Goal: Task Accomplishment & Management: Manage account settings

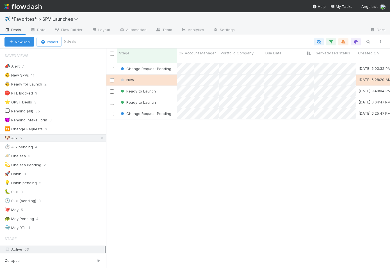
scroll to position [209, 284]
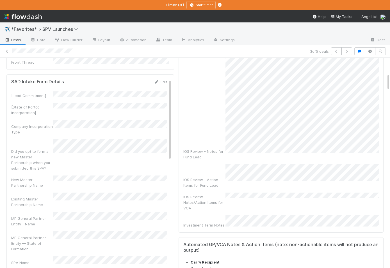
scroll to position [193, 0]
click at [262, 207] on div "IOS Notes and Action Items Edit IOS Review - Notes for Fund Lead IOS Review - A…" at bounding box center [280, 112] width 205 height 243
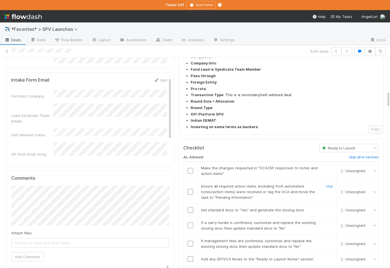
scroll to position [463, 0]
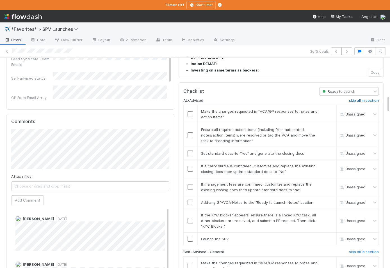
click at [361, 98] on h6 "skip all in section" at bounding box center [364, 100] width 30 height 4
click at [361, 196] on td "Unassigned" at bounding box center [357, 202] width 42 height 13
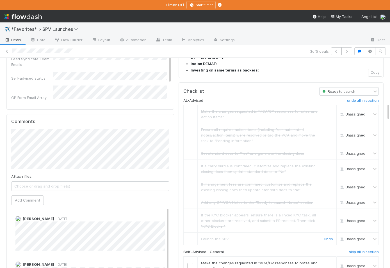
scroll to position [559, 0]
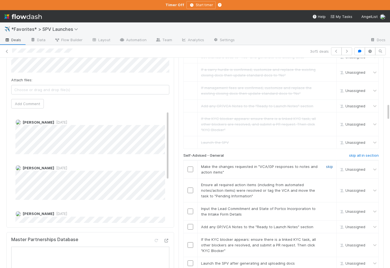
click at [330, 164] on link "skip" at bounding box center [329, 166] width 7 height 4
click at [188, 188] on input "checkbox" at bounding box center [190, 191] width 6 height 6
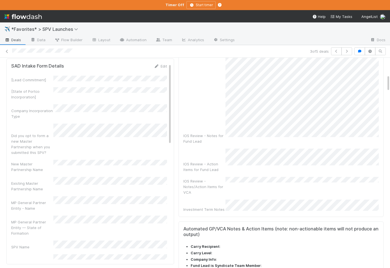
scroll to position [183, 0]
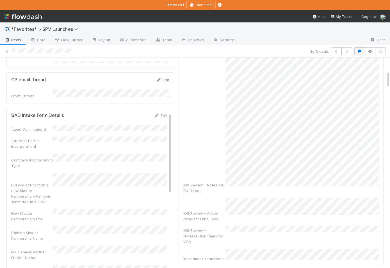
click at [360, 50] on icon "button" at bounding box center [359, 51] width 6 height 3
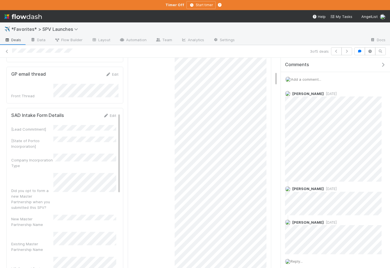
click at [384, 63] on icon "button" at bounding box center [383, 65] width 6 height 4
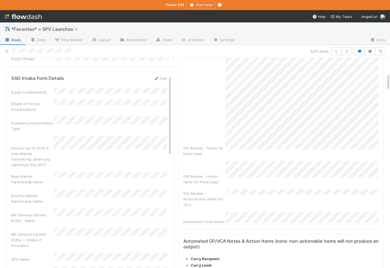
checkbox input "true"
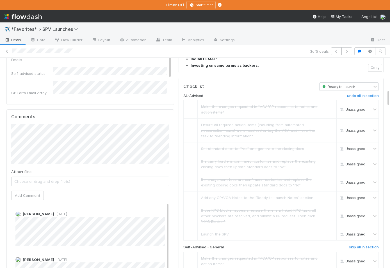
scroll to position [242, 0]
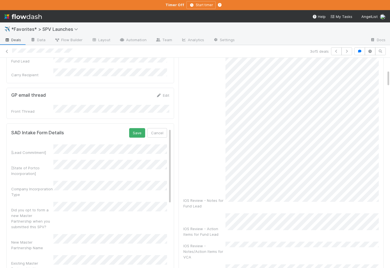
scroll to position [147, 0]
click at [137, 121] on div "SAD Intake Form Details Save Cancel [Lead Commitment] [State of Portco Incorpor…" at bounding box center [89, 224] width 167 height 206
click at [137, 126] on button "Save" at bounding box center [137, 131] width 16 height 10
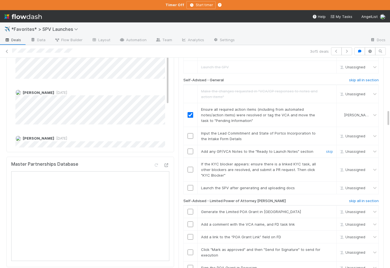
scroll to position [635, 0]
click at [189, 132] on input "checkbox" at bounding box center [190, 135] width 6 height 6
click at [329, 148] on link "skip" at bounding box center [329, 150] width 7 height 4
click at [328, 161] on link "skip" at bounding box center [329, 163] width 7 height 4
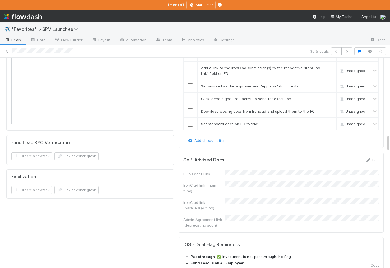
scroll to position [951, 0]
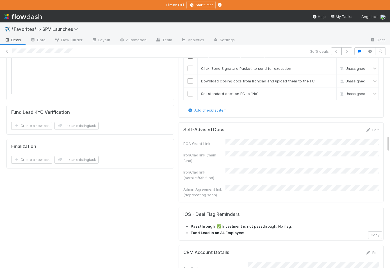
click at [225, 152] on div "IronClad link (main fund)" at bounding box center [204, 157] width 42 height 11
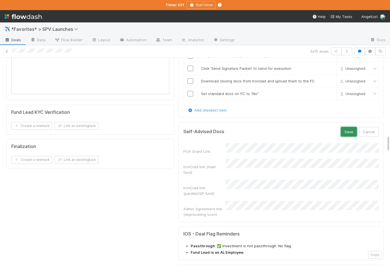
click at [349, 127] on button "Save" at bounding box center [348, 132] width 16 height 10
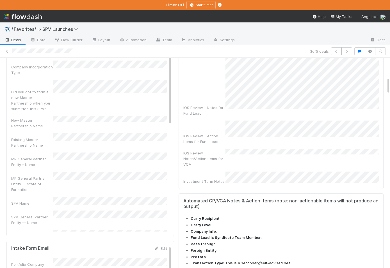
scroll to position [18, 0]
click at [51, 199] on div "SPV Name" at bounding box center [89, 203] width 156 height 9
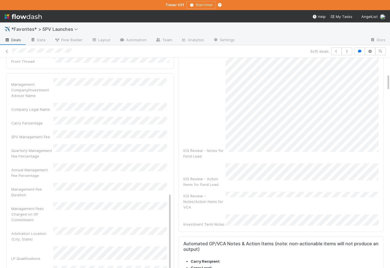
scroll to position [281, 0]
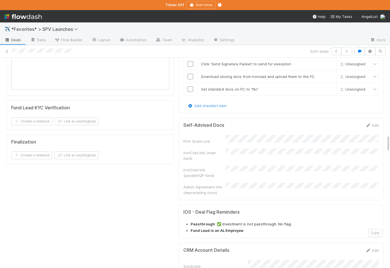
click at [218, 184] on div "Admin Agreement link (deprecating soon)" at bounding box center [204, 189] width 42 height 11
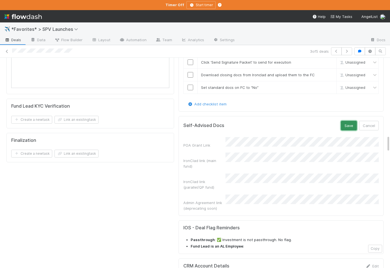
click at [347, 121] on button "Save" at bounding box center [348, 126] width 16 height 10
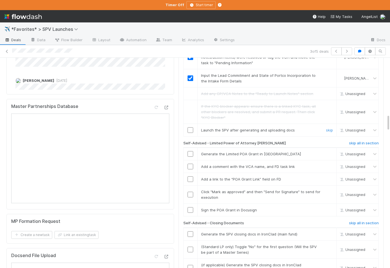
scroll to position [691, 0]
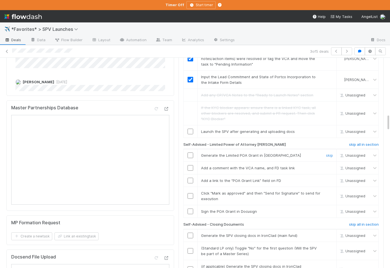
click at [189, 153] on input "checkbox" at bounding box center [190, 156] width 6 height 6
click at [190, 165] on input "checkbox" at bounding box center [190, 168] width 6 height 6
click at [191, 178] on input "checkbox" at bounding box center [190, 181] width 6 height 6
drag, startPoint x: 190, startPoint y: 172, endPoint x: 214, endPoint y: 153, distance: 30.7
click at [190, 193] on input "checkbox" at bounding box center [190, 196] width 6 height 6
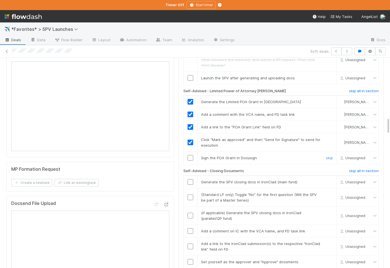
scroll to position [752, 0]
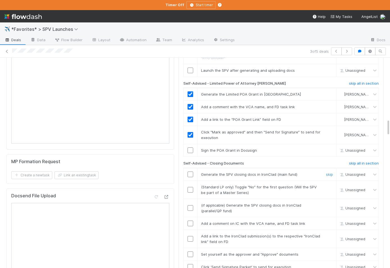
click at [190, 172] on input "checkbox" at bounding box center [190, 175] width 6 height 6
drag, startPoint x: 327, startPoint y: 164, endPoint x: 326, endPoint y: 169, distance: 5.6
click at [327, 185] on link "skip" at bounding box center [329, 187] width 7 height 4
drag, startPoint x: 331, startPoint y: 181, endPoint x: 324, endPoint y: 185, distance: 8.4
click at [331, 203] on link "skip" at bounding box center [329, 205] width 7 height 4
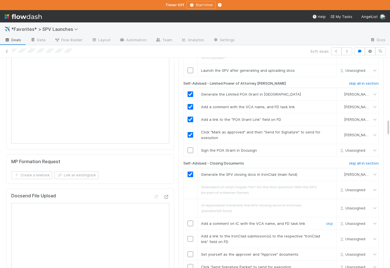
click at [191, 221] on input "checkbox" at bounding box center [190, 224] width 6 height 6
click at [191, 236] on input "checkbox" at bounding box center [190, 239] width 6 height 6
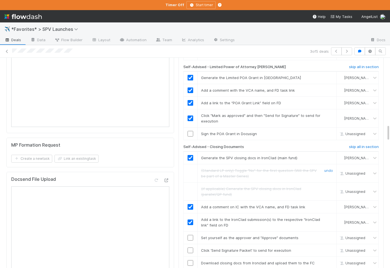
scroll to position [751, 0]
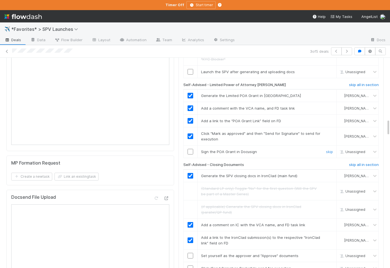
click at [191, 149] on input "checkbox" at bounding box center [190, 152] width 6 height 6
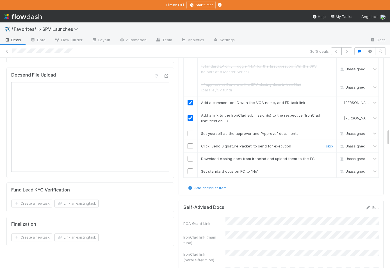
scroll to position [873, 0]
click at [189, 130] on input "checkbox" at bounding box center [190, 133] width 6 height 6
click at [189, 143] on input "checkbox" at bounding box center [190, 146] width 6 height 6
drag, startPoint x: 223, startPoint y: 155, endPoint x: 199, endPoint y: 153, distance: 23.9
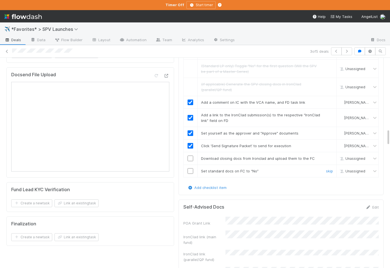
click at [191, 168] on input "checkbox" at bounding box center [190, 171] width 6 height 6
drag, startPoint x: 234, startPoint y: 141, endPoint x: 216, endPoint y: 139, distance: 18.6
click at [234, 152] on td "Download closing docs from Ironclad and upload them to the FC skip" at bounding box center [266, 158] width 139 height 13
click at [192, 156] on input "checkbox" at bounding box center [190, 159] width 6 height 6
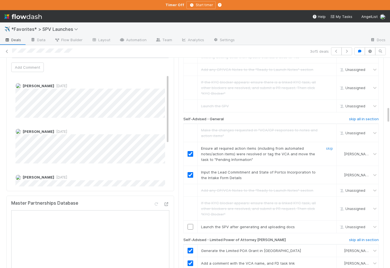
scroll to position [604, 0]
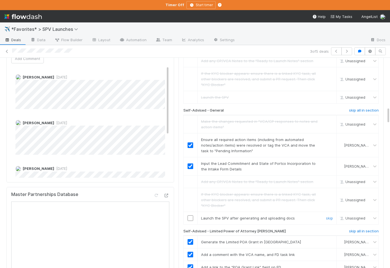
click at [190, 215] on input "checkbox" at bounding box center [190, 218] width 6 height 6
drag, startPoint x: 235, startPoint y: 207, endPoint x: 238, endPoint y: 204, distance: 4.6
click at [235, 229] on h6 "Self-Advised - Limited Power of Attorney [PERSON_NAME]" at bounding box center [234, 231] width 103 height 4
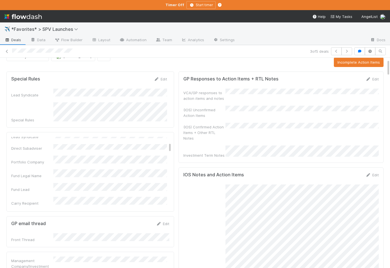
scroll to position [0, 0]
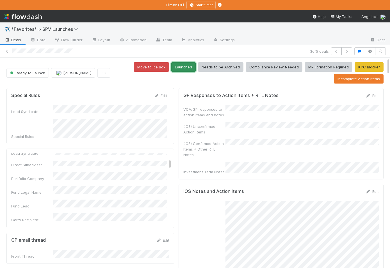
click at [191, 68] on button "Launched" at bounding box center [183, 67] width 24 height 10
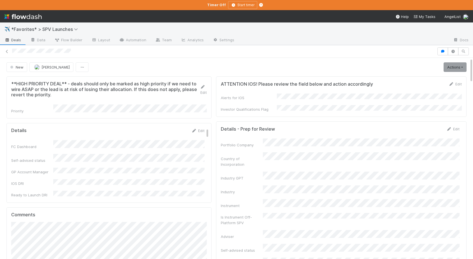
click at [205, 113] on div "**HIGH PRIORITY DEAL** - deals should only be marked as high priority if we nee…" at bounding box center [108, 97] width 205 height 42
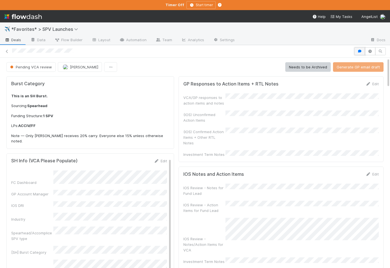
click at [359, 50] on icon "button" at bounding box center [359, 51] width 6 height 3
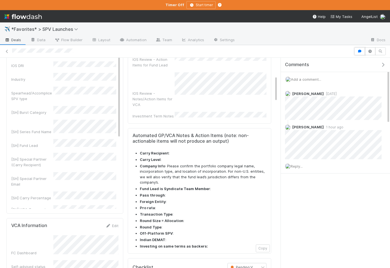
scroll to position [145, 0]
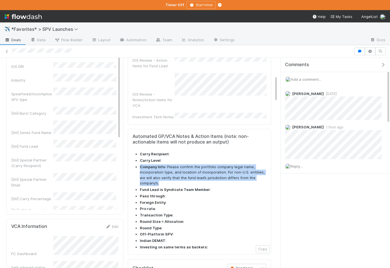
drag, startPoint x: 158, startPoint y: 151, endPoint x: 140, endPoint y: 144, distance: 19.2
click at [140, 164] on li "Company Info : Please confirm the portfolio company legal name, incorporation t…" at bounding box center [203, 175] width 126 height 22
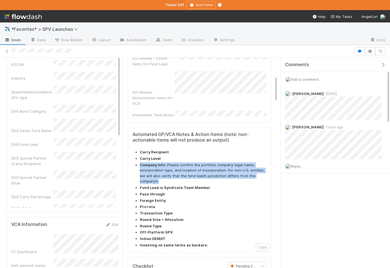
copy li "Company Info : Please confirm the portfolio company legal name, incorporation t…"
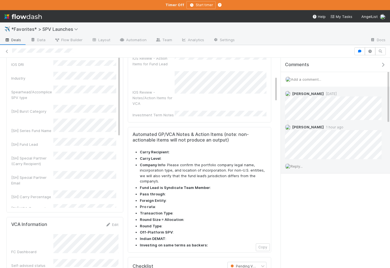
click at [295, 165] on span "Reply..." at bounding box center [296, 166] width 12 height 4
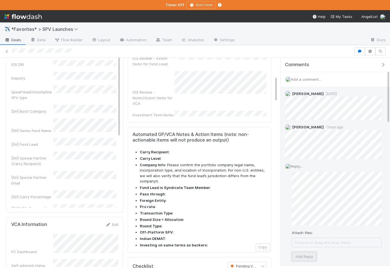
click at [304, 255] on button "Add Reply" at bounding box center [303, 257] width 25 height 10
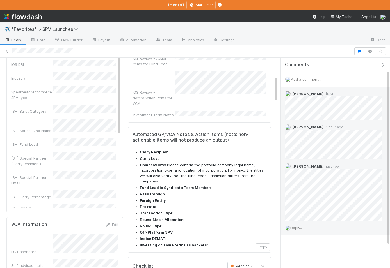
click at [12, 41] on span "Deals" at bounding box center [12, 40] width 17 height 6
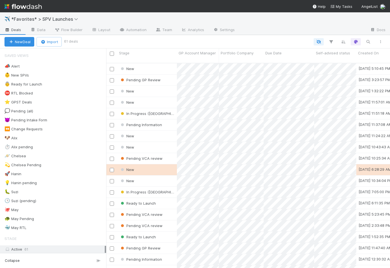
scroll to position [209, 284]
click at [26, 138] on icon at bounding box center [25, 138] width 6 height 4
click at [26, 138] on div "View Settings Default for everyone Rename this view Delete this view" at bounding box center [195, 134] width 390 height 268
click at [25, 138] on icon at bounding box center [25, 138] width 6 height 4
click at [25, 138] on div "View Settings Default for everyone Rename this view Delete this view" at bounding box center [195, 134] width 390 height 268
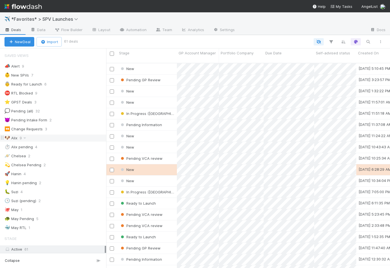
click at [29, 138] on div "🐶 Alix 9" at bounding box center [55, 138] width 102 height 7
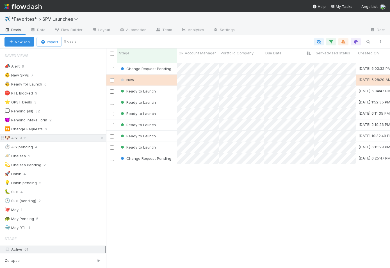
scroll to position [209, 284]
click at [170, 77] on div "New" at bounding box center [146, 80] width 59 height 11
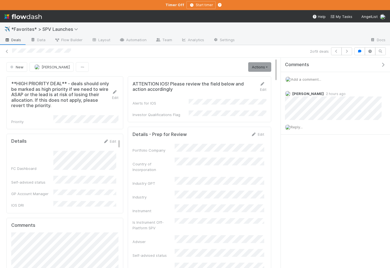
click at [386, 64] on button "button" at bounding box center [383, 64] width 11 height 5
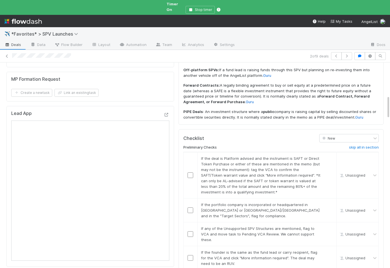
scroll to position [296, 0]
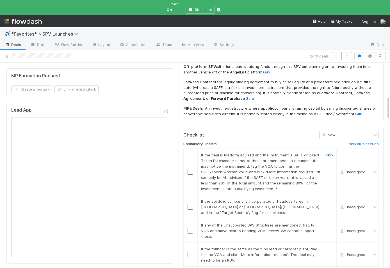
click at [328, 153] on link "skip" at bounding box center [329, 155] width 7 height 4
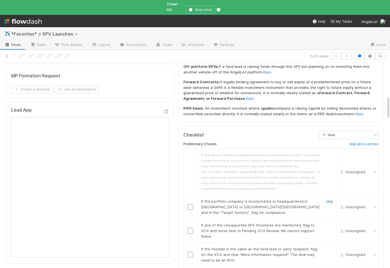
click at [331, 199] on link "skip" at bounding box center [329, 201] width 7 height 4
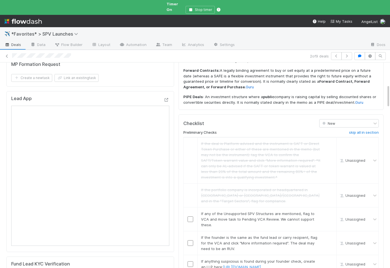
scroll to position [356, 0]
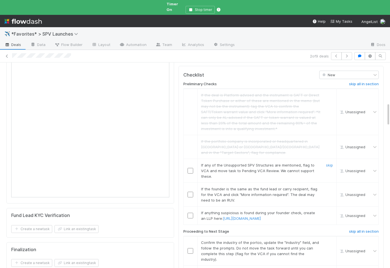
drag, startPoint x: 328, startPoint y: 131, endPoint x: 290, endPoint y: 141, distance: 39.4
click at [328, 163] on link "skip" at bounding box center [329, 165] width 7 height 4
click at [327, 187] on link "skip" at bounding box center [329, 189] width 7 height 4
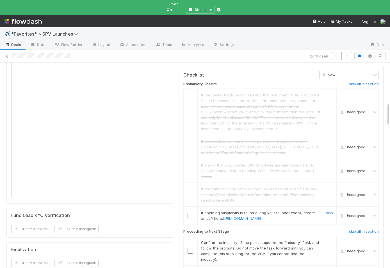
drag, startPoint x: 329, startPoint y: 173, endPoint x: 104, endPoint y: 191, distance: 225.3
click at [329, 211] on link "skip" at bounding box center [329, 213] width 7 height 4
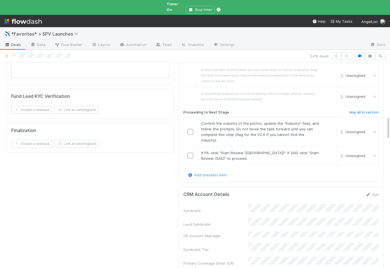
scroll to position [479, 0]
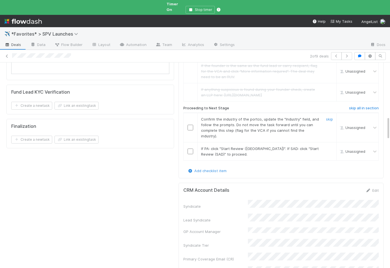
drag, startPoint x: 190, startPoint y: 92, endPoint x: 188, endPoint y: 95, distance: 3.0
click at [189, 125] on input "checkbox" at bounding box center [190, 128] width 6 height 6
click at [189, 149] on input "checkbox" at bounding box center [190, 152] width 6 height 6
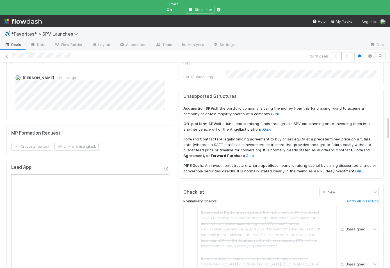
scroll to position [0, 0]
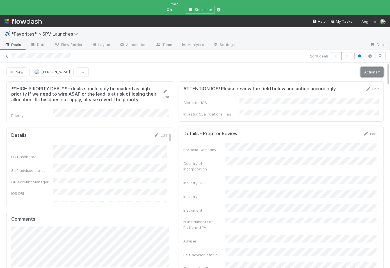
click at [368, 67] on link "Actions" at bounding box center [371, 72] width 23 height 10
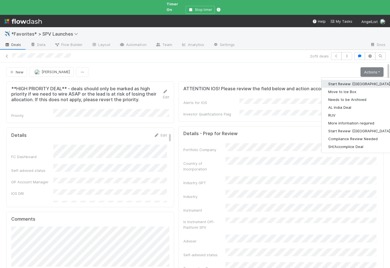
click at [348, 80] on button "Start Review (PA)" at bounding box center [359, 84] width 77 height 8
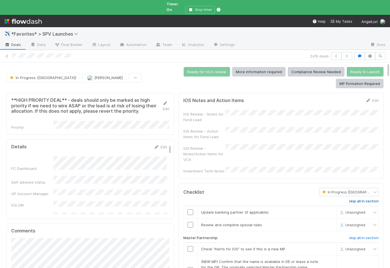
click at [356, 199] on h6 "skip all in section" at bounding box center [364, 201] width 30 height 4
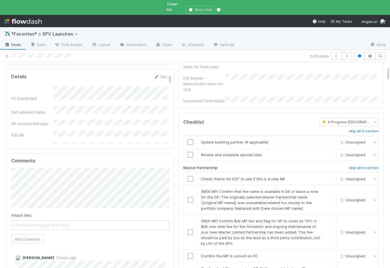
scroll to position [112, 0]
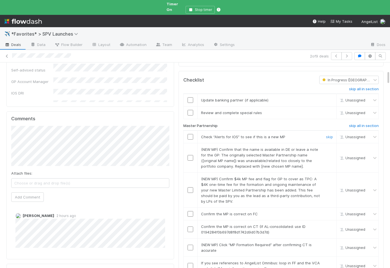
click at [190, 134] on input "checkbox" at bounding box center [190, 137] width 6 height 6
click at [327, 147] on link "skip" at bounding box center [329, 149] width 7 height 4
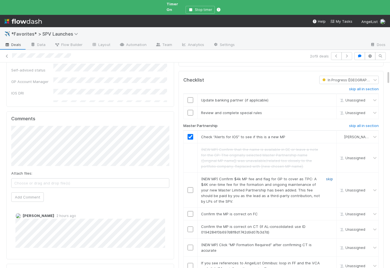
click at [330, 177] on link "skip" at bounding box center [329, 179] width 7 height 4
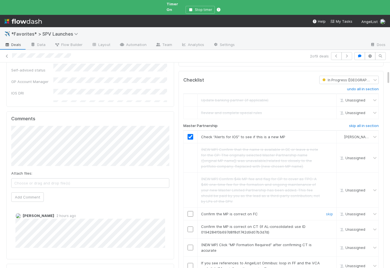
drag, startPoint x: 189, startPoint y: 192, endPoint x: 190, endPoint y: 200, distance: 7.9
click at [189, 211] on input "checkbox" at bounding box center [190, 214] width 6 height 6
click at [189, 227] on input "checkbox" at bounding box center [190, 230] width 6 height 6
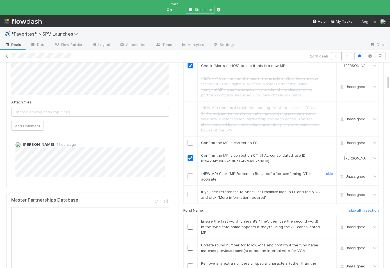
scroll to position [185, 0]
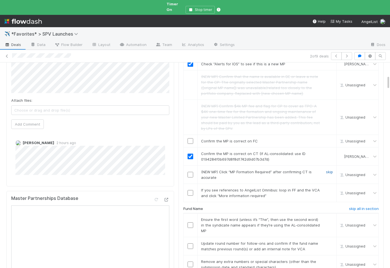
drag, startPoint x: 331, startPoint y: 146, endPoint x: 331, endPoint y: 150, distance: 3.6
click at [331, 170] on link "skip" at bounding box center [329, 172] width 7 height 4
click at [329, 188] on link "skip" at bounding box center [329, 190] width 7 height 4
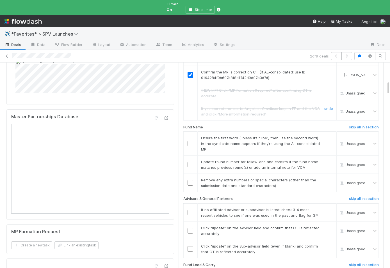
scroll to position [280, 0]
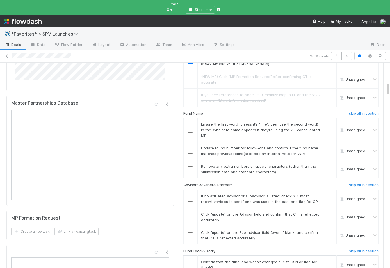
checkbox input "true"
click at [354, 111] on h6 "skip all in section" at bounding box center [364, 113] width 30 height 4
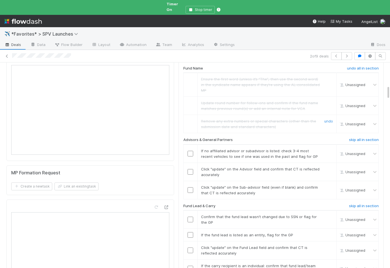
scroll to position [341, 0]
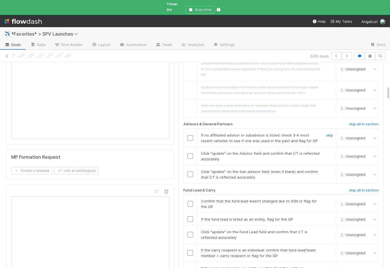
click at [330, 133] on link "skip" at bounding box center [329, 135] width 7 height 4
click at [190, 153] on input "checkbox" at bounding box center [190, 156] width 6 height 6
click at [190, 172] on input "checkbox" at bounding box center [190, 175] width 6 height 6
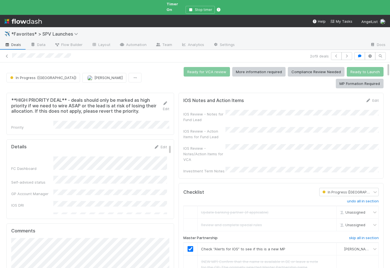
click at [258, 110] on div "IOS Review - Notes for Fund Lead IOS Review - Action Items for Fund Lead IOS Re…" at bounding box center [280, 142] width 195 height 64
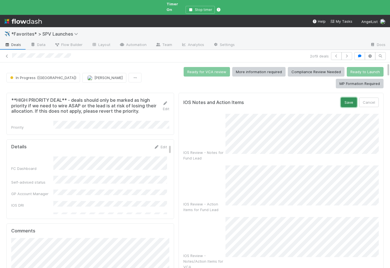
click at [351, 98] on button "Save" at bounding box center [348, 103] width 16 height 10
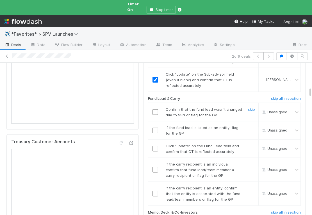
scroll to position [518, 0]
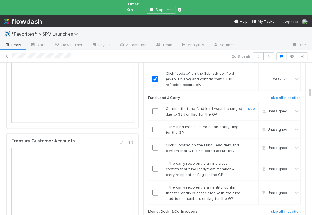
click at [155, 108] on input "checkbox" at bounding box center [155, 111] width 6 height 6
drag, startPoint x: 249, startPoint y: 107, endPoint x: 222, endPoint y: 119, distance: 29.3
click at [249, 124] on link "skip" at bounding box center [251, 126] width 7 height 4
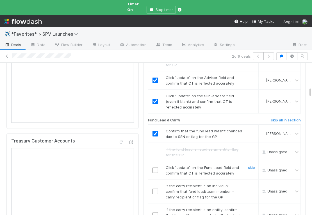
click at [155, 167] on input "checkbox" at bounding box center [155, 170] width 6 height 6
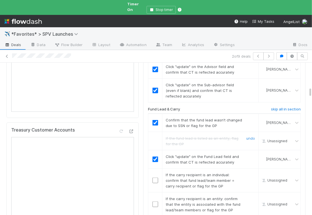
scroll to position [558, 0]
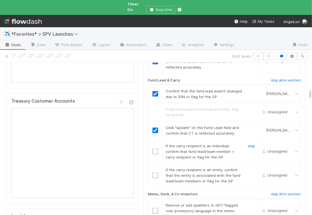
click at [251, 143] on link "skip" at bounding box center [251, 145] width 7 height 4
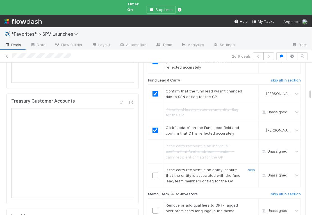
click at [156, 172] on input "checkbox" at bounding box center [155, 175] width 6 height 6
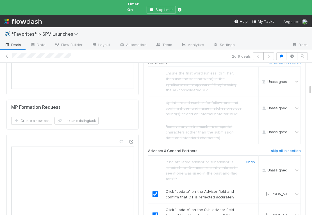
scroll to position [0, 0]
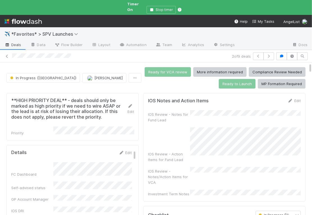
click at [170, 98] on h5 "IOS Notes and Action Items" at bounding box center [178, 101] width 61 height 6
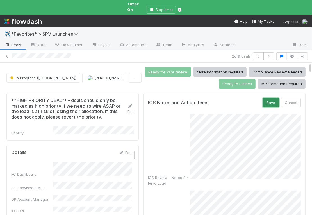
click at [273, 99] on button "Save" at bounding box center [270, 103] width 16 height 10
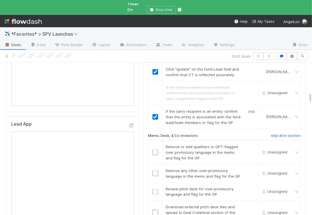
scroll to position [644, 0]
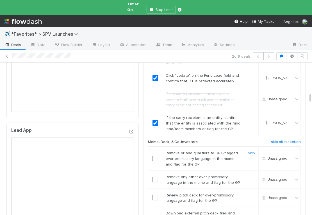
click at [154, 155] on input "checkbox" at bounding box center [155, 158] width 6 height 6
click at [154, 176] on input "checkbox" at bounding box center [155, 179] width 6 height 6
click at [156, 195] on input "checkbox" at bounding box center [155, 198] width 6 height 6
drag, startPoint x: 250, startPoint y: 183, endPoint x: 245, endPoint y: 183, distance: 5.3
click at [250, 211] on link "skip" at bounding box center [251, 213] width 7 height 4
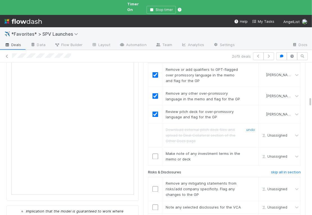
scroll to position [735, 0]
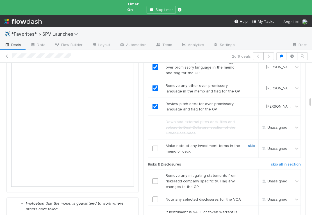
click at [251, 143] on link "skip" at bounding box center [251, 145] width 7 height 4
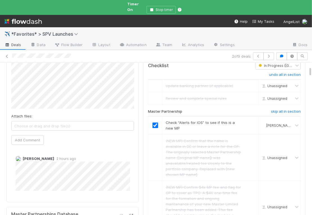
scroll to position [26, 0]
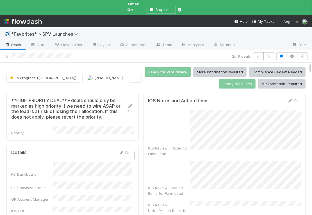
click at [204, 98] on form "IOS Notes and Action Items Edit IOS Review - Notes for Fund Lead IOS Review - A…" at bounding box center [224, 164] width 153 height 132
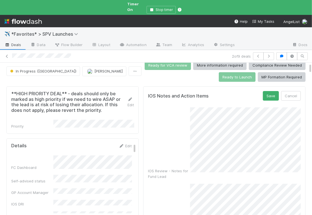
scroll to position [7, 0]
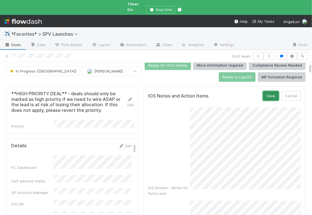
click at [272, 91] on button "Save" at bounding box center [270, 96] width 16 height 10
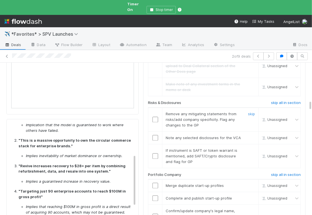
scroll to position [813, 0]
click at [156, 117] on input "checkbox" at bounding box center [155, 120] width 6 height 6
click at [155, 135] on input "checkbox" at bounding box center [155, 138] width 6 height 6
click at [253, 148] on link "skip" at bounding box center [251, 150] width 7 height 4
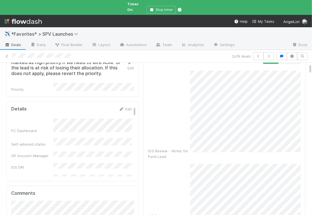
scroll to position [0, 0]
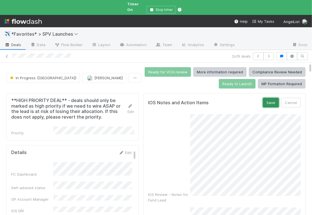
click at [268, 98] on button "Save" at bounding box center [270, 103] width 16 height 10
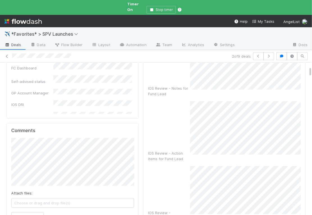
scroll to position [108, 0]
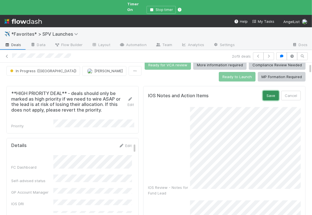
click at [271, 91] on button "Save" at bounding box center [270, 96] width 16 height 10
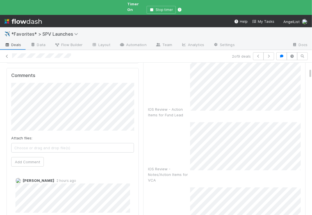
scroll to position [0, 0]
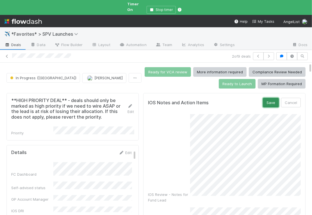
click at [270, 98] on button "Save" at bounding box center [270, 103] width 16 height 10
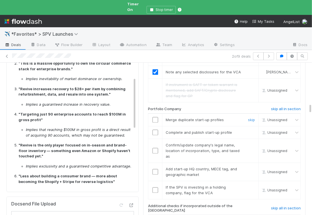
scroll to position [891, 0]
drag, startPoint x: 250, startPoint y: 89, endPoint x: 250, endPoint y: 95, distance: 6.2
click at [250, 117] on link "skip" at bounding box center [251, 119] width 7 height 4
click at [250, 130] on link "skip" at bounding box center [251, 132] width 7 height 4
click at [252, 142] on link "skip" at bounding box center [251, 144] width 7 height 4
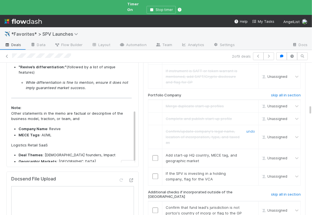
scroll to position [916, 0]
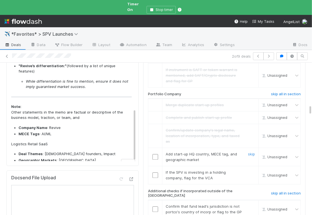
drag, startPoint x: 156, startPoint y: 109, endPoint x: 178, endPoint y: 116, distance: 23.4
click at [156, 154] on input "checkbox" at bounding box center [155, 157] width 6 height 6
click at [253, 170] on link "skip" at bounding box center [251, 172] width 7 height 4
drag, startPoint x: 278, startPoint y: 143, endPoint x: 256, endPoint y: 132, distance: 24.6
click at [278, 191] on h6 "skip all in section" at bounding box center [286, 193] width 30 height 4
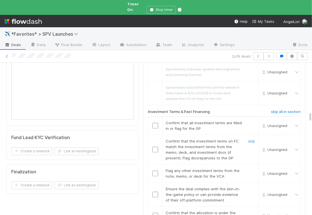
scroll to position [1073, 0]
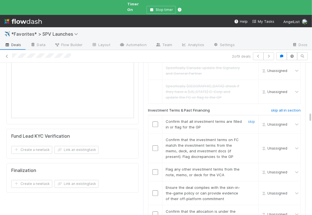
drag, startPoint x: 155, startPoint y: 72, endPoint x: 167, endPoint y: 75, distance: 12.2
click at [155, 121] on input "checkbox" at bounding box center [155, 124] width 6 height 6
drag, startPoint x: 253, startPoint y: 88, endPoint x: 256, endPoint y: 101, distance: 13.2
click at [253, 137] on link "skip" at bounding box center [251, 139] width 7 height 4
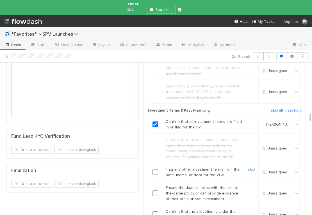
click at [252, 167] on link "skip" at bounding box center [251, 169] width 7 height 4
click at [155, 190] on input "checkbox" at bounding box center [155, 193] width 6 height 6
drag, startPoint x: 155, startPoint y: 162, endPoint x: 197, endPoint y: 128, distance: 54.4
click at [155, 211] on input "checkbox" at bounding box center [155, 214] width 6 height 6
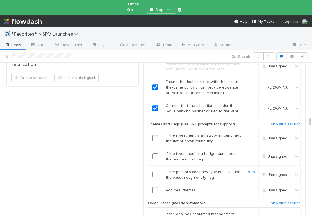
scroll to position [1182, 0]
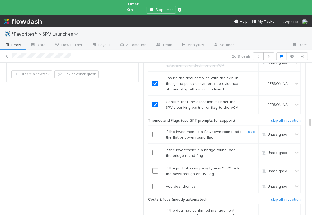
drag, startPoint x: 254, startPoint y: 78, endPoint x: 253, endPoint y: 90, distance: 12.4
click at [254, 129] on link "skip" at bounding box center [251, 131] width 7 height 4
click at [253, 147] on link "skip" at bounding box center [251, 149] width 7 height 4
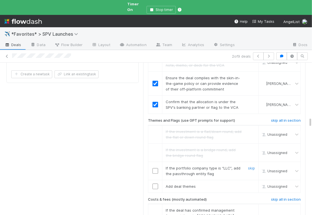
drag, startPoint x: 253, startPoint y: 115, endPoint x: 247, endPoint y: 117, distance: 6.0
click at [253, 165] on link "skip" at bounding box center [251, 167] width 7 height 4
click at [154, 183] on input "checkbox" at bounding box center [155, 186] width 6 height 6
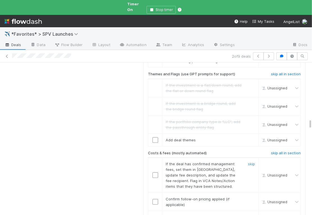
scroll to position [1260, 0]
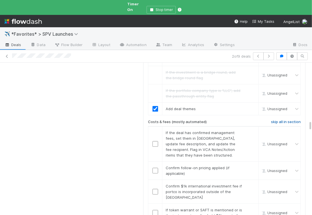
checkbox input "true"
click at [271, 119] on h6 "skip all in section" at bounding box center [286, 121] width 30 height 4
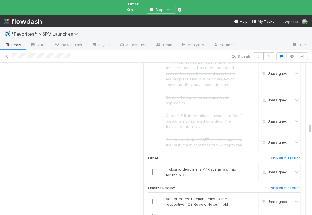
scroll to position [1335, 0]
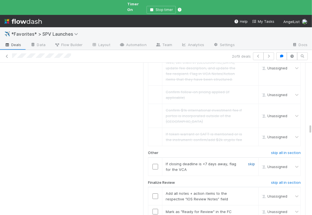
click at [252, 161] on link "skip" at bounding box center [251, 163] width 7 height 4
click at [156, 193] on input "checkbox" at bounding box center [155, 196] width 6 height 6
click at [156, 208] on input "checkbox" at bounding box center [155, 211] width 6 height 6
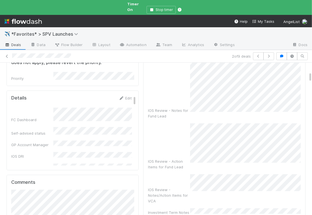
scroll to position [0, 0]
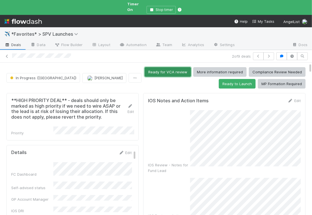
click at [144, 69] on button "Ready for VCA review" at bounding box center [167, 72] width 46 height 10
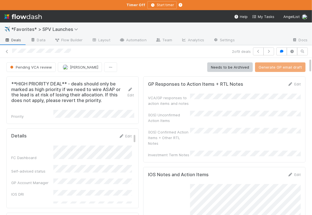
checkbox input "true"
